Goal: Navigation & Orientation: Find specific page/section

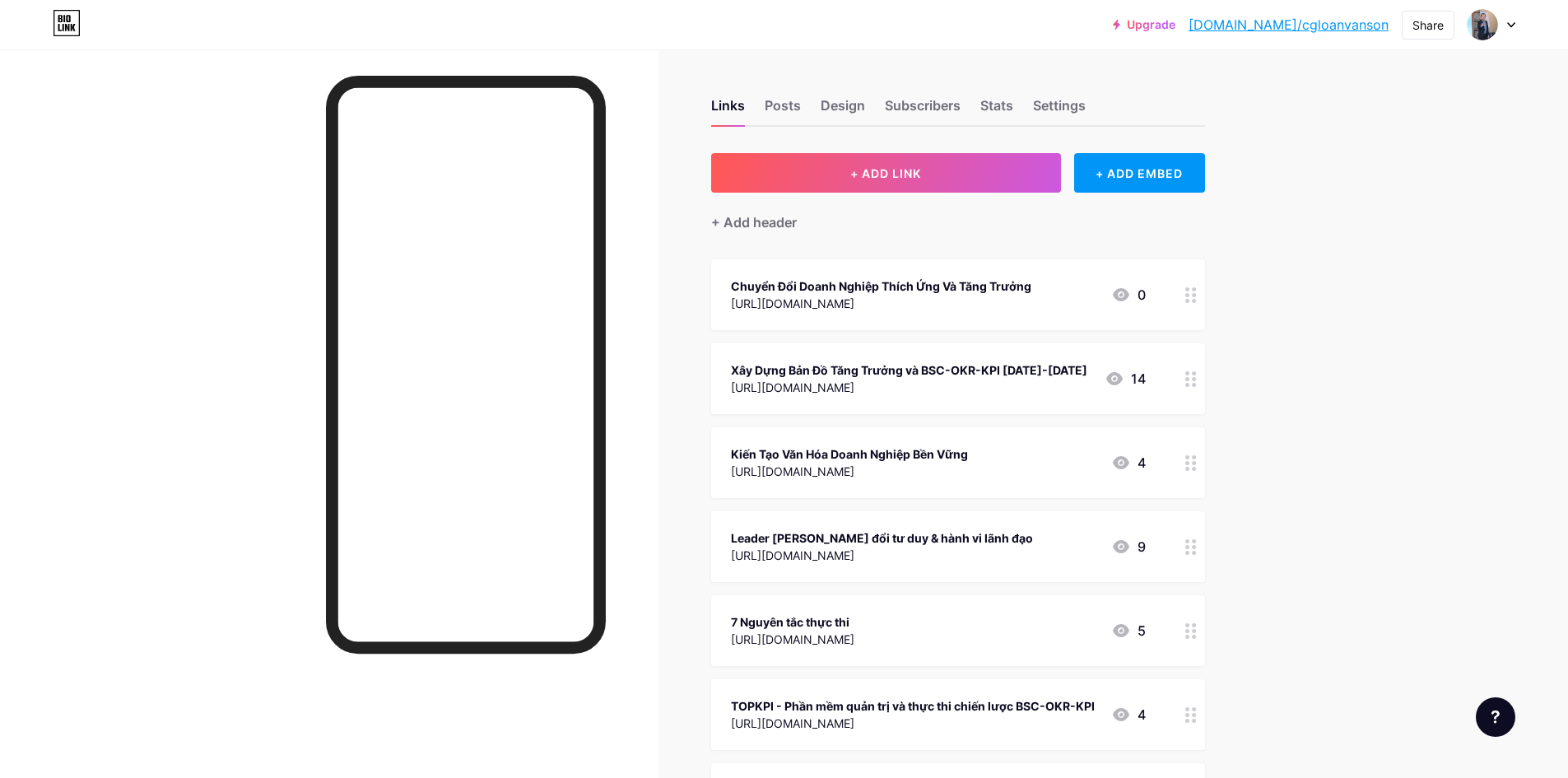
click at [1009, 92] on div "Links Posts Design Subscribers Stats Settings" at bounding box center [958, 98] width 494 height 57
click at [998, 102] on div "Stats" at bounding box center [996, 110] width 33 height 30
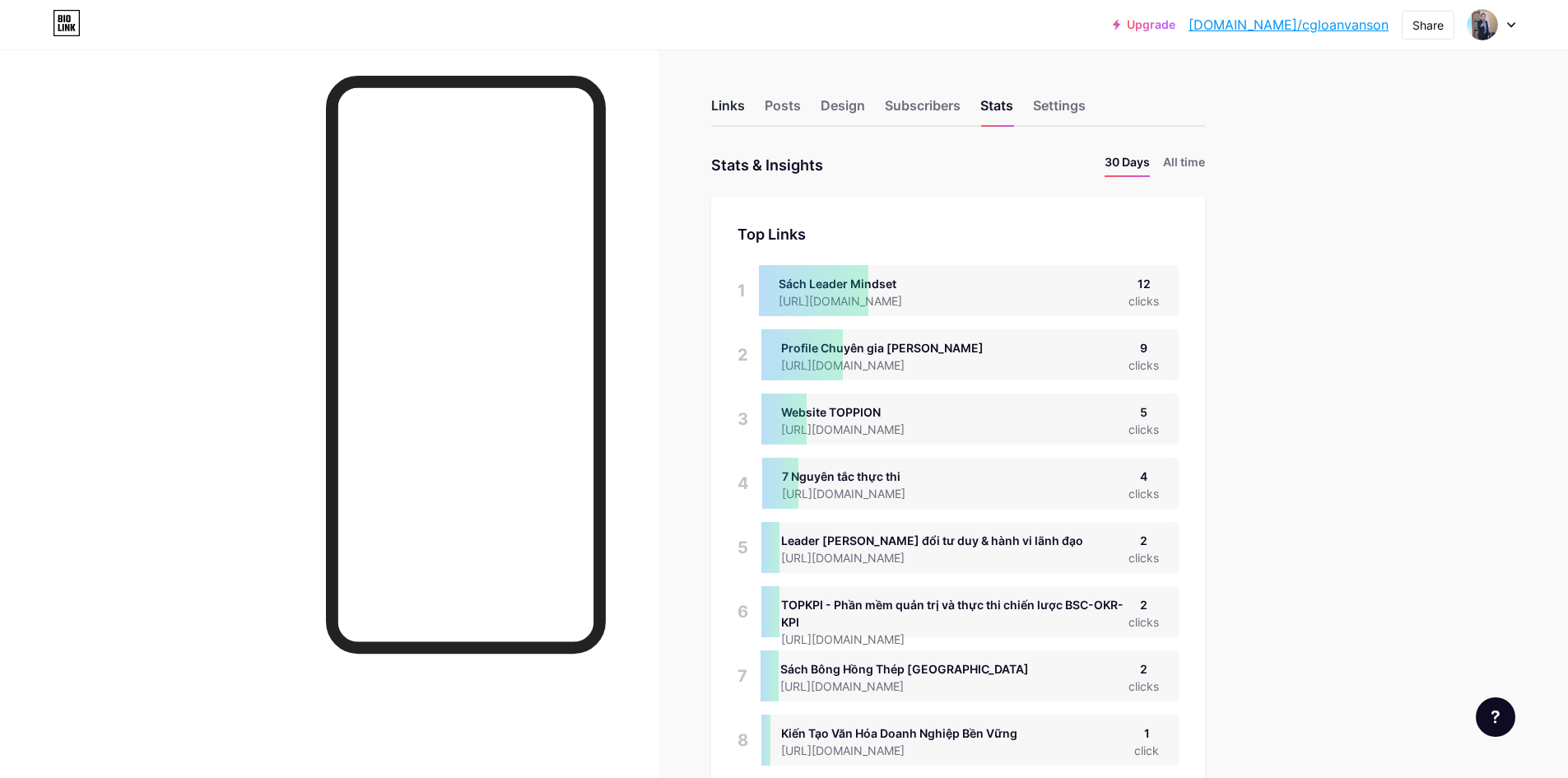
click at [726, 114] on div "Links" at bounding box center [727, 110] width 33 height 30
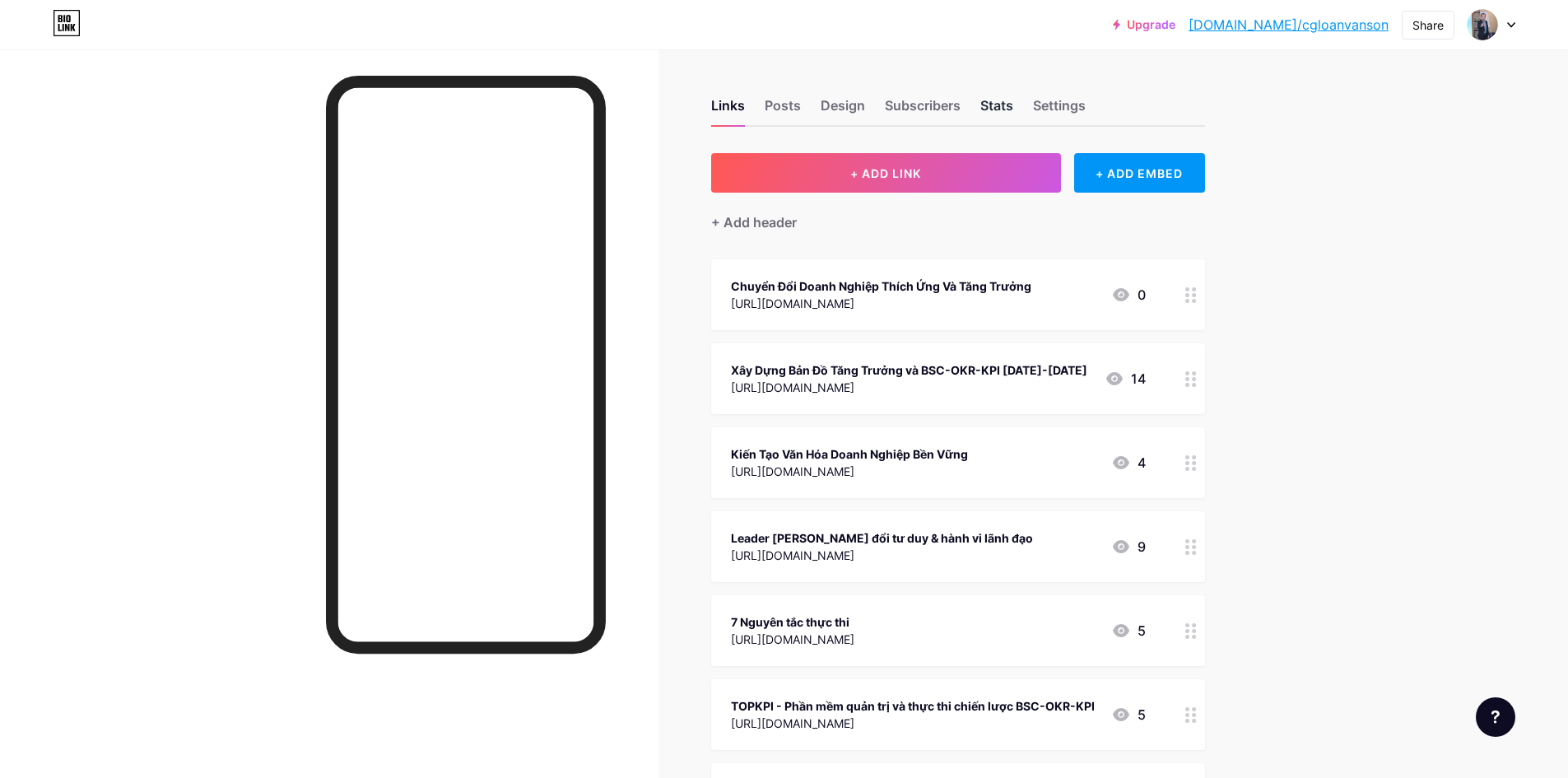
click at [1010, 112] on div "Stats" at bounding box center [996, 110] width 33 height 30
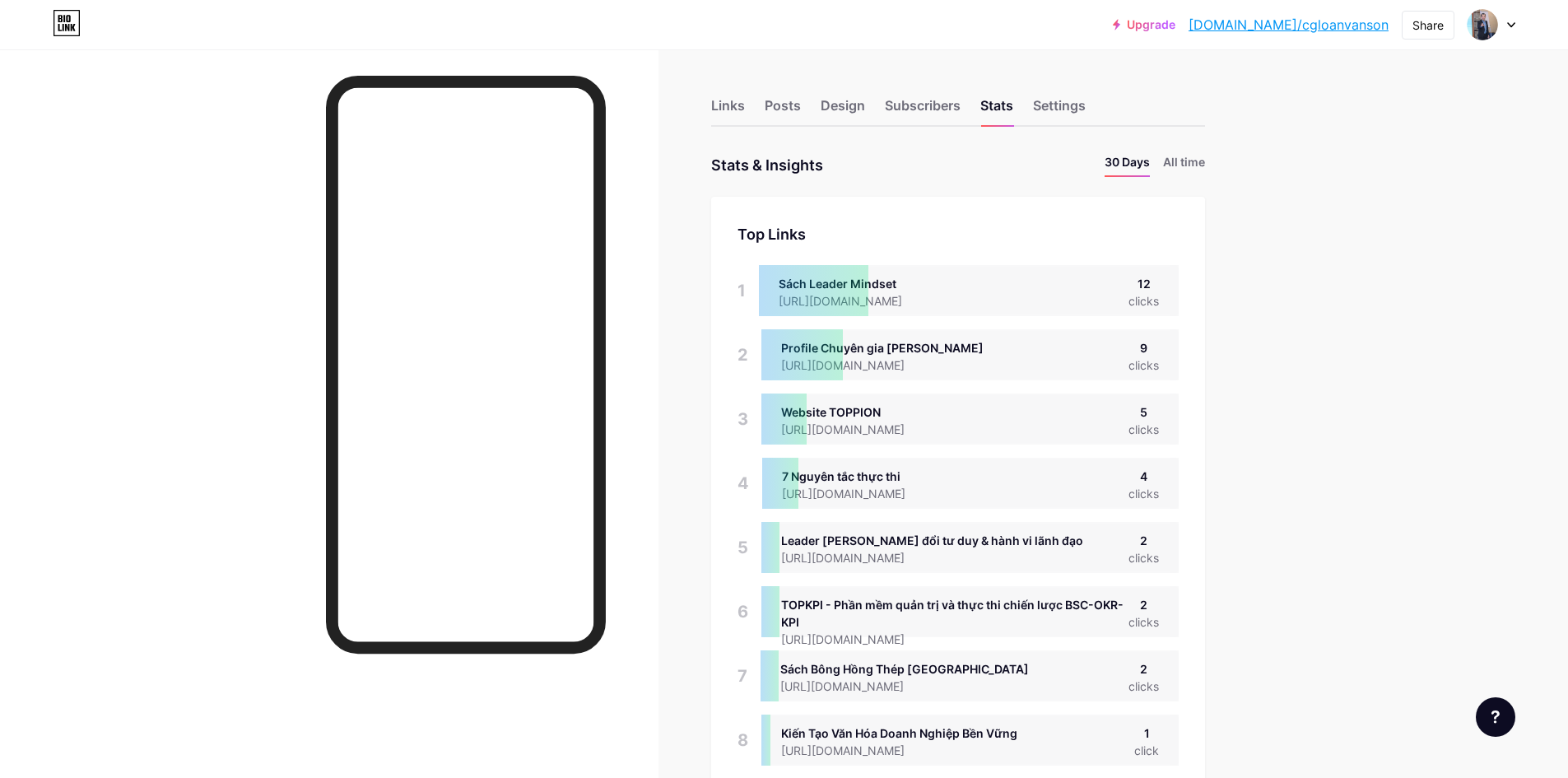
scroll to position [82, 0]
